Goal: Information Seeking & Learning: Learn about a topic

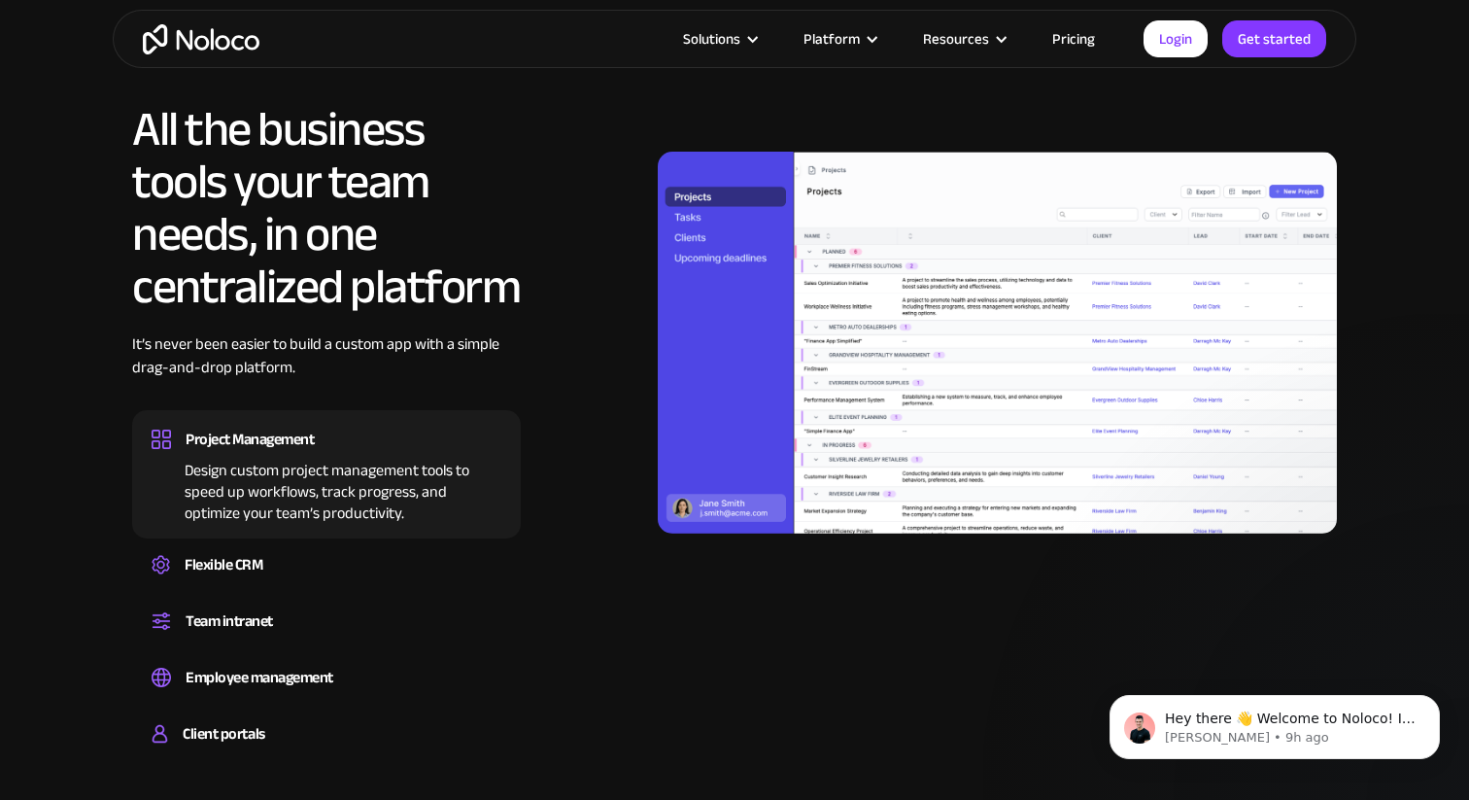
scroll to position [1644, 0]
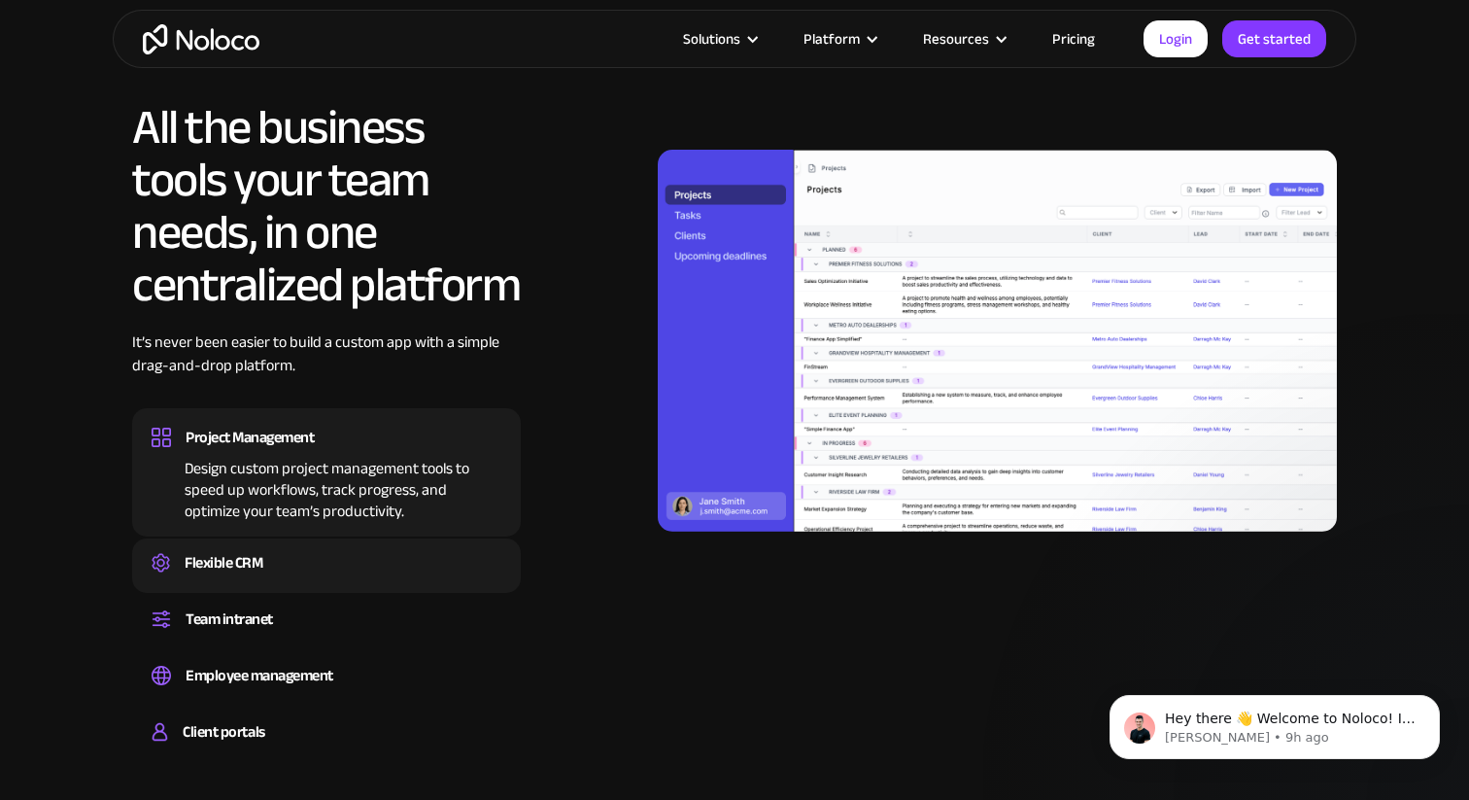
click at [232, 560] on div "Flexible CRM" at bounding box center [224, 562] width 78 height 29
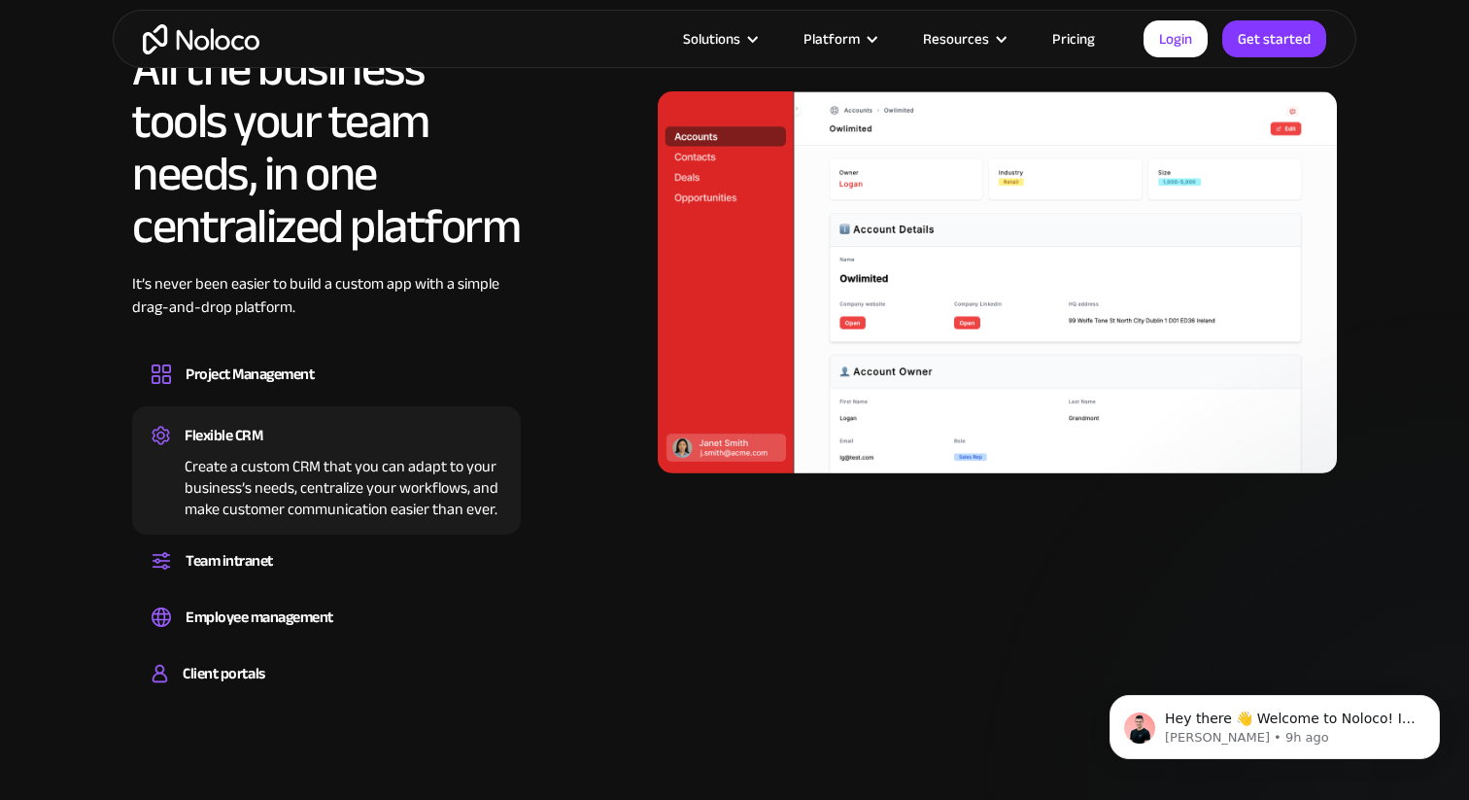
scroll to position [1719, 0]
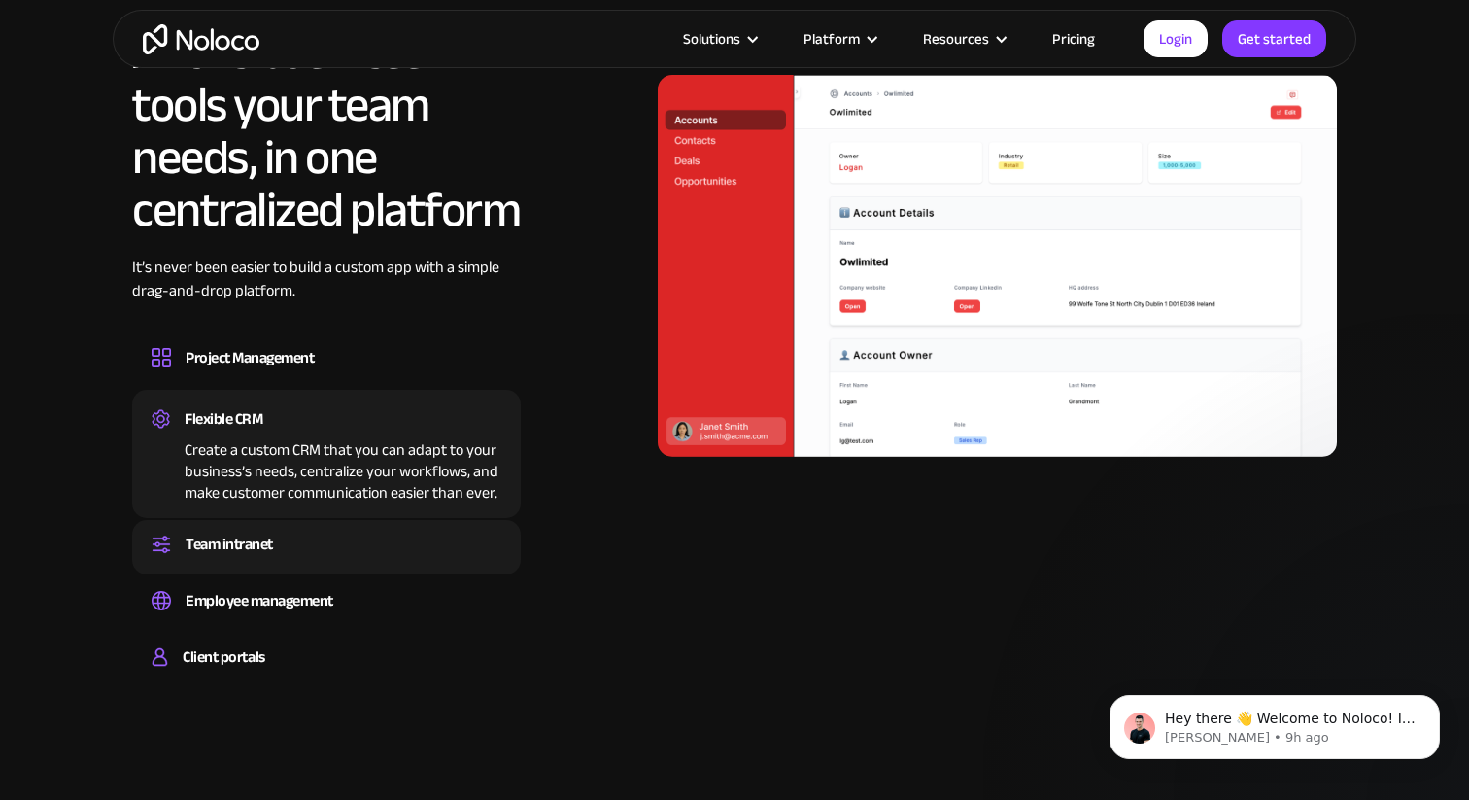
click at [231, 552] on div "Team intranet" at bounding box center [229, 544] width 87 height 29
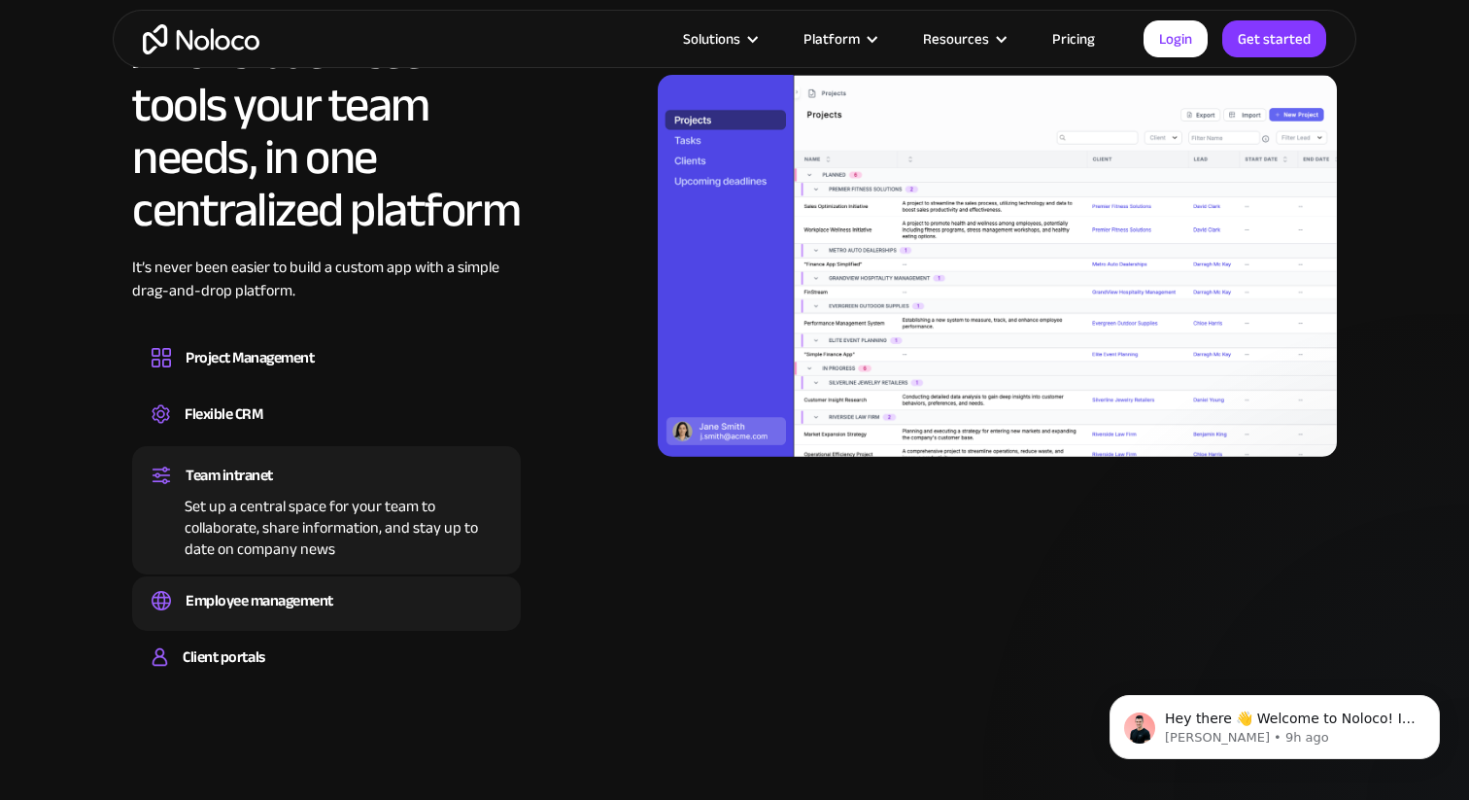
click at [230, 598] on div "Employee management" at bounding box center [260, 600] width 148 height 29
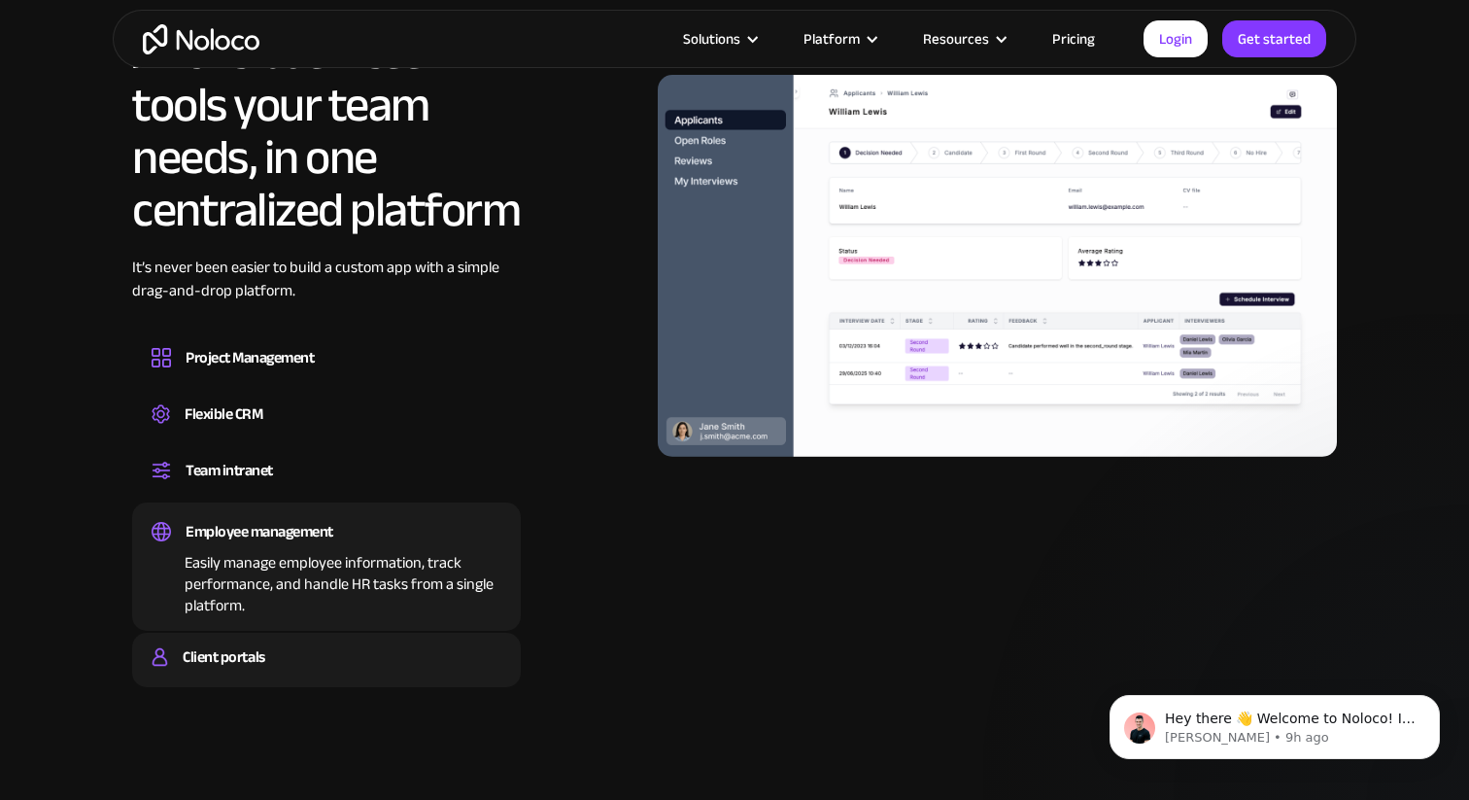
click at [214, 669] on div "Client portals" at bounding box center [224, 656] width 82 height 29
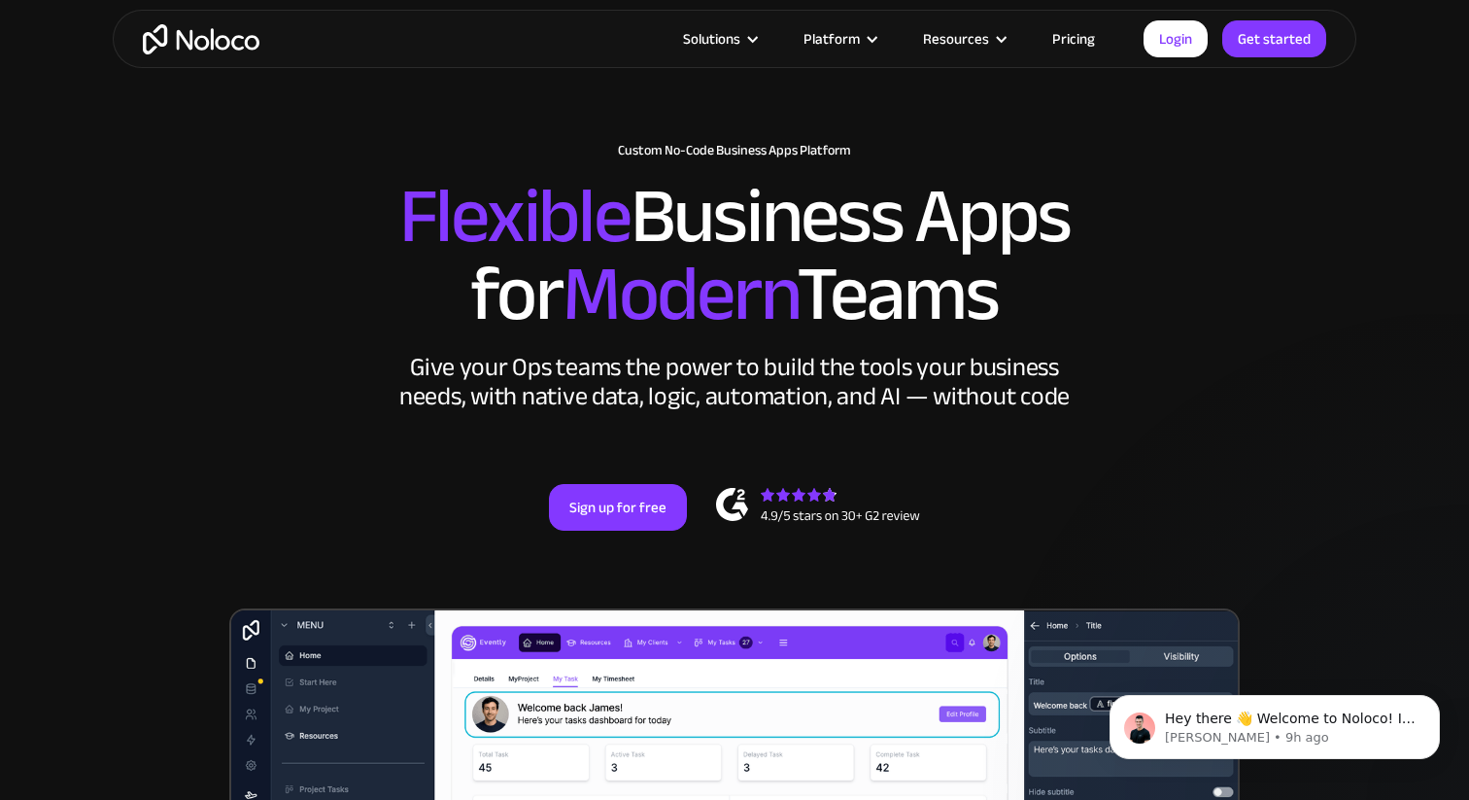
scroll to position [0, 0]
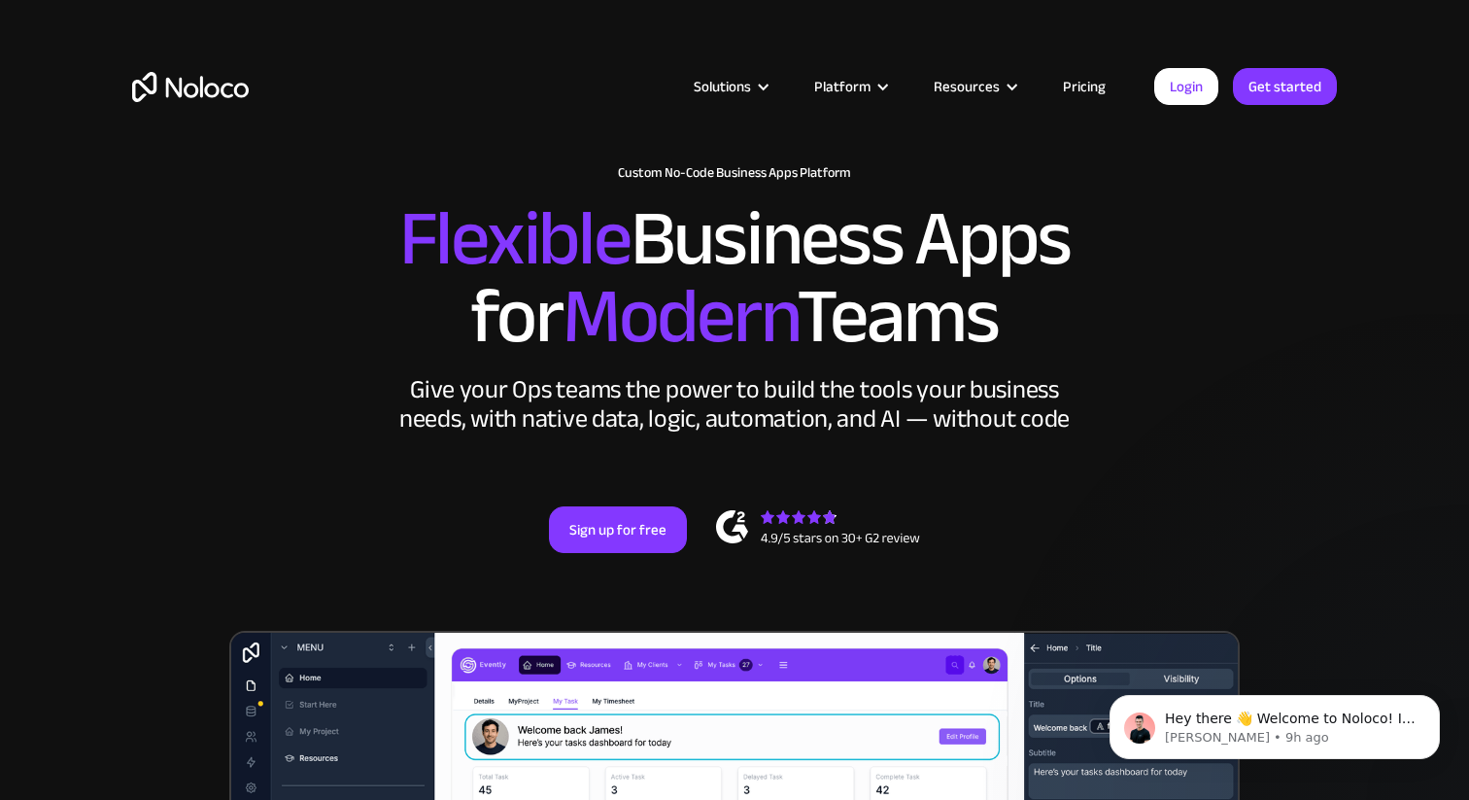
click at [1095, 92] on link "Pricing" at bounding box center [1084, 86] width 91 height 25
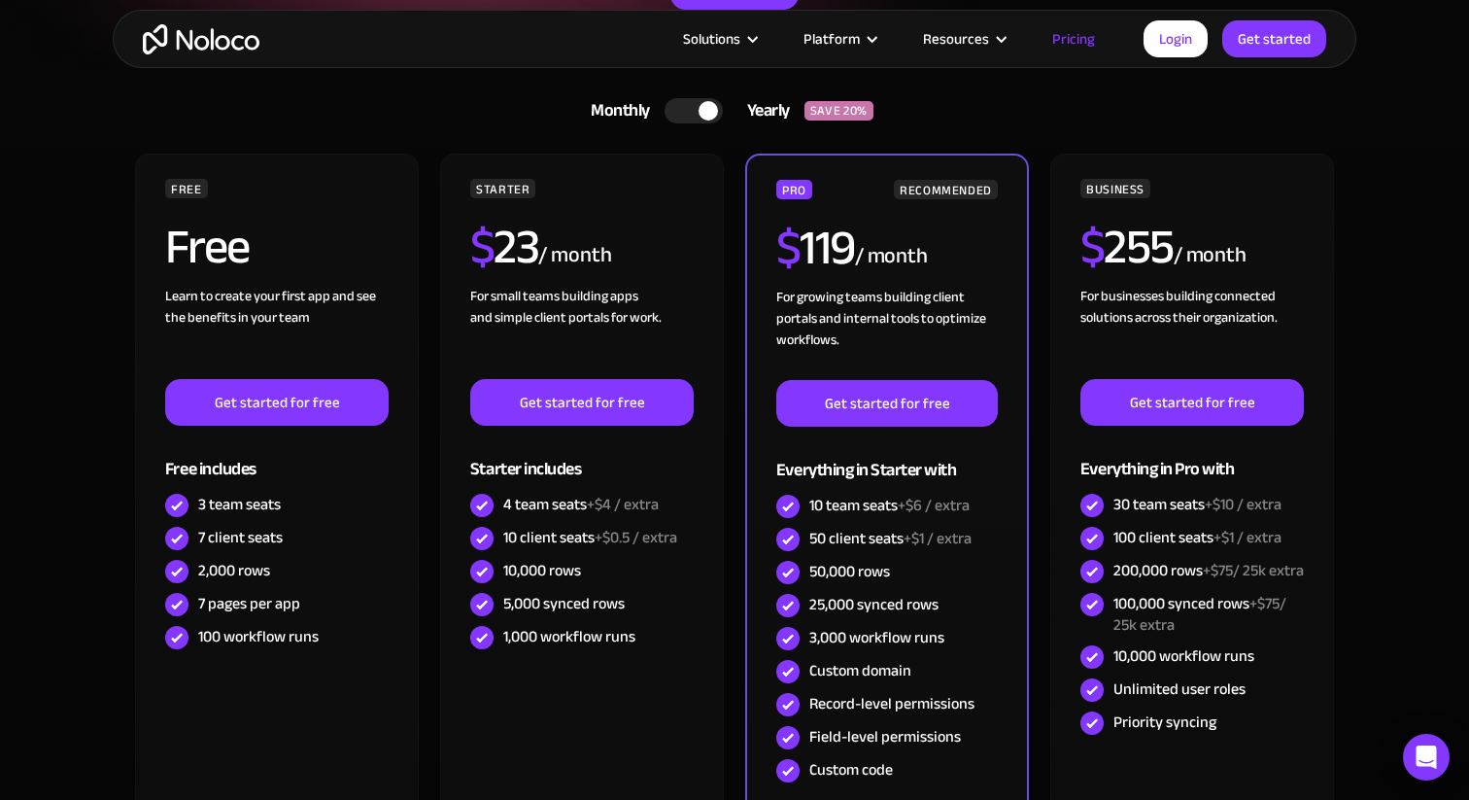
scroll to position [361, 0]
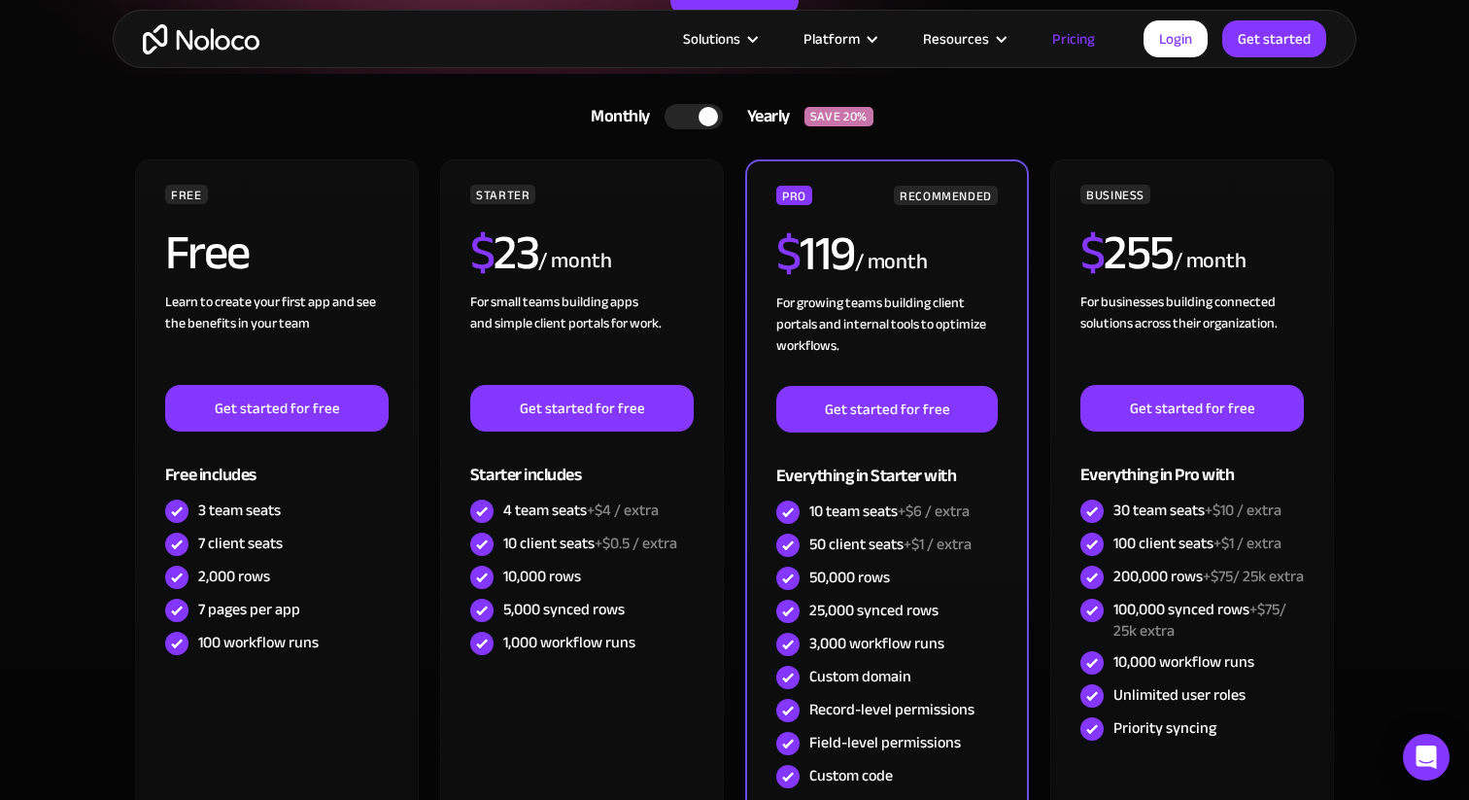
click at [1380, 194] on section "Monthly Yearly SAVE 20% Monthly Yearly SAVE 20% FREE Free Learn to create your …" at bounding box center [734, 539] width 1469 height 931
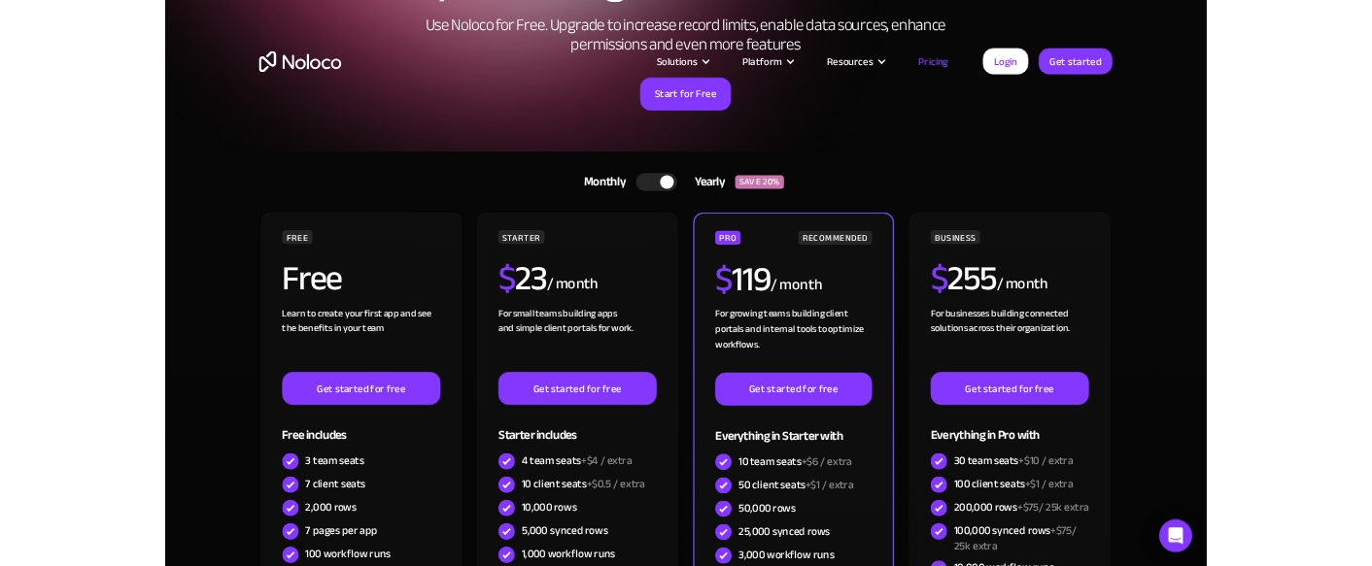
scroll to position [0, 0]
